Goal: Information Seeking & Learning: Find specific page/section

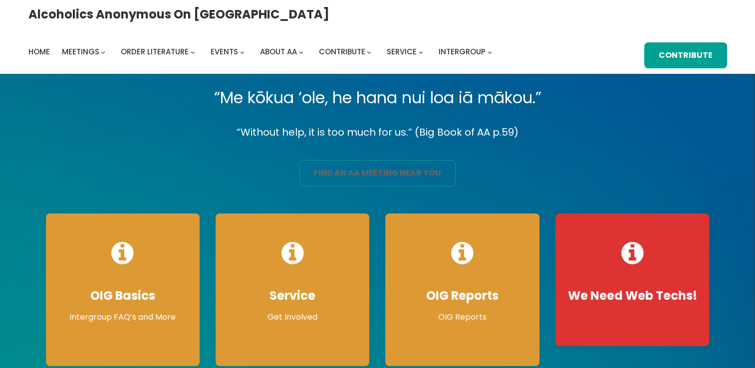
click at [346, 176] on link "find an aa meeting near you" at bounding box center [377, 173] width 156 height 26
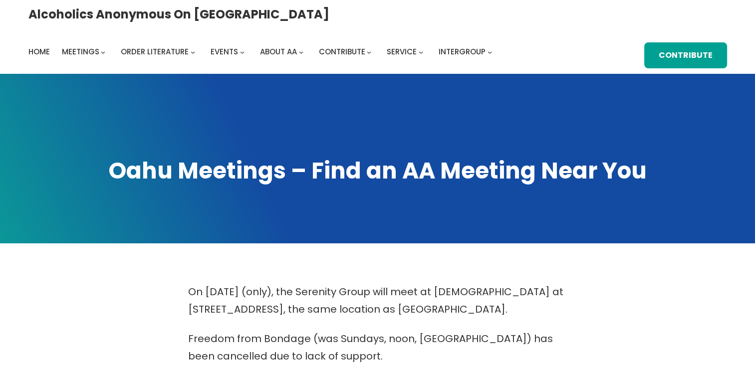
scroll to position [322, 0]
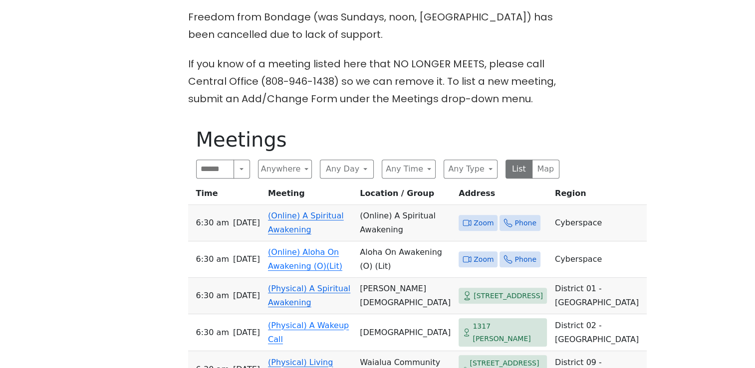
click at [474, 217] on span "Zoom" at bounding box center [484, 223] width 20 height 12
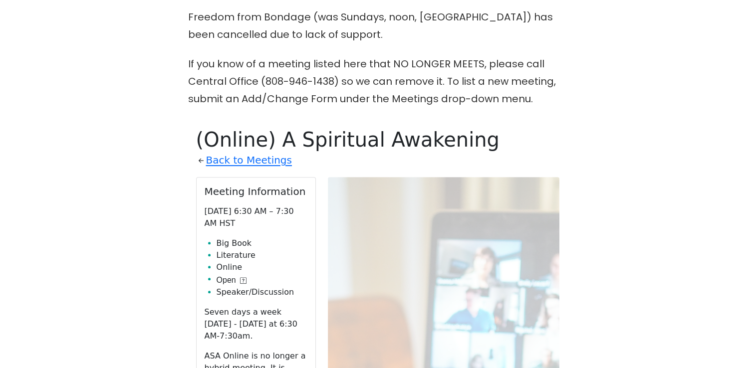
scroll to position [442, 0]
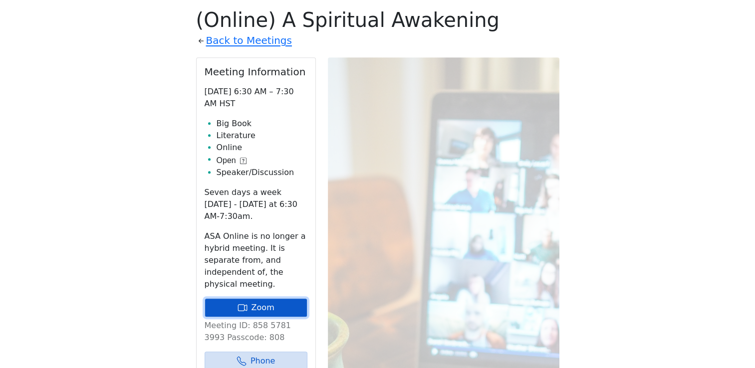
click at [254, 298] on link "Zoom" at bounding box center [256, 307] width 103 height 19
